Goal: Transaction & Acquisition: Obtain resource

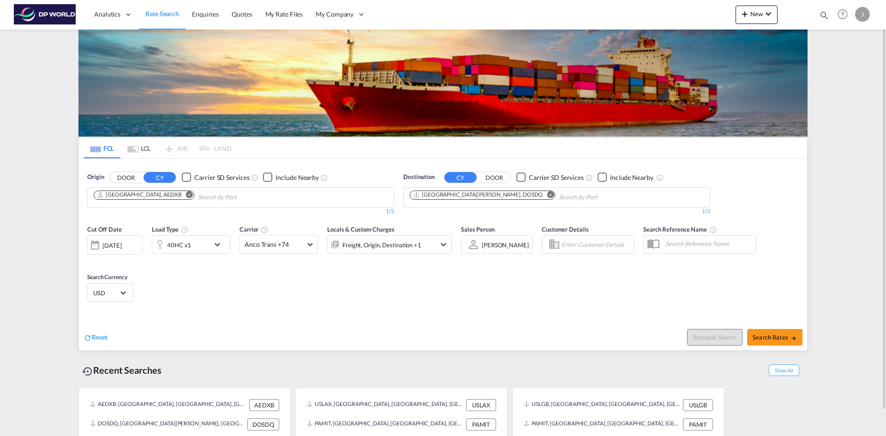
click at [186, 192] on md-icon "Remove" at bounding box center [189, 194] width 7 height 7
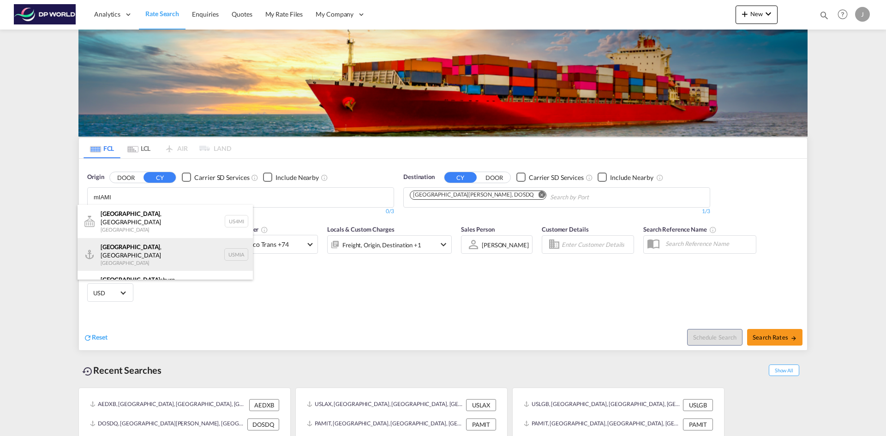
type input "mIAMI"
click at [115, 250] on div "[GEOGRAPHIC_DATA] , [GEOGRAPHIC_DATA] [GEOGRAPHIC_DATA] USMIA" at bounding box center [165, 254] width 175 height 33
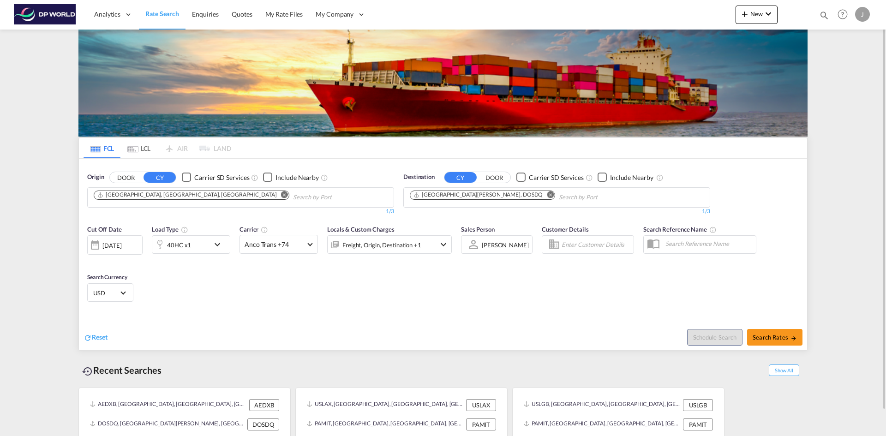
click at [547, 194] on md-icon "Remove" at bounding box center [550, 194] width 7 height 7
click at [422, 197] on body "Analytics Dashboard Rate Search Enquiries Quotes My Rate Files My Company" at bounding box center [443, 218] width 886 height 436
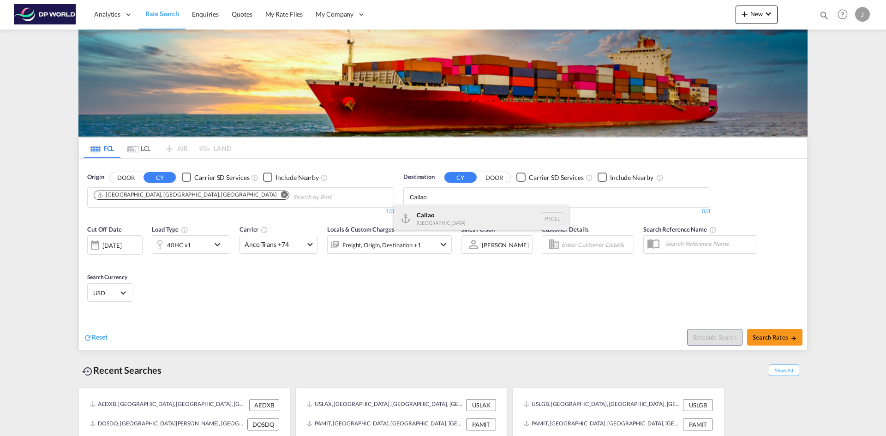
type input "Callao"
click at [422, 212] on div "Callao [GEOGRAPHIC_DATA] PECLL" at bounding box center [481, 219] width 175 height 28
click at [97, 242] on div at bounding box center [95, 245] width 15 height 18
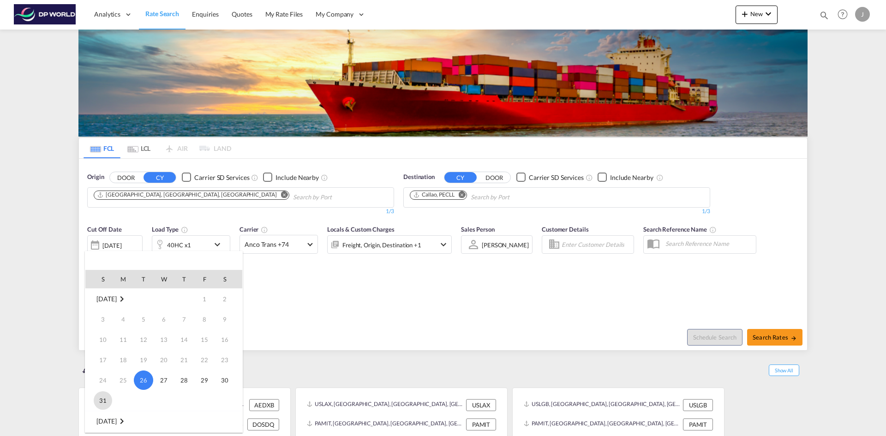
click at [101, 401] on span "31" at bounding box center [103, 400] width 18 height 18
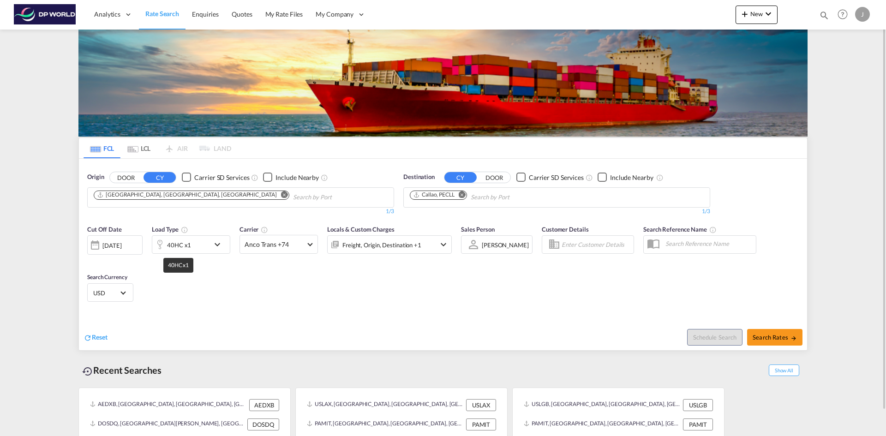
click at [176, 243] on div "40HC x1" at bounding box center [179, 245] width 24 height 13
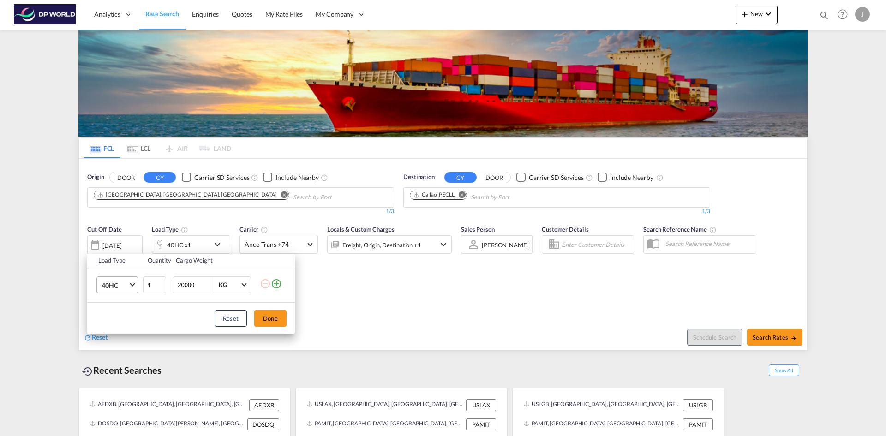
click at [131, 284] on span "Choose: \a40HC" at bounding box center [132, 283] width 5 height 5
click at [120, 266] on md-option "40RE" at bounding box center [125, 263] width 63 height 22
click at [274, 317] on button "Done" at bounding box center [270, 318] width 32 height 17
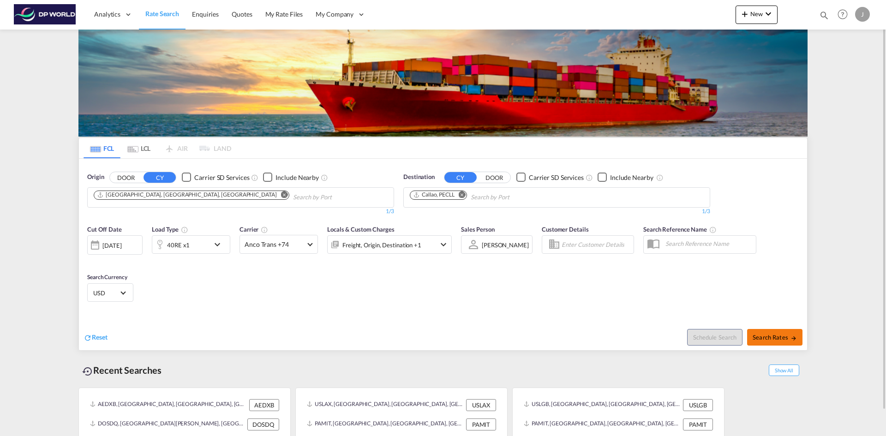
click at [775, 335] on span "Search Rates" at bounding box center [774, 337] width 44 height 7
type input "USMIA to PECLL / [DATE]"
